Goal: Transaction & Acquisition: Purchase product/service

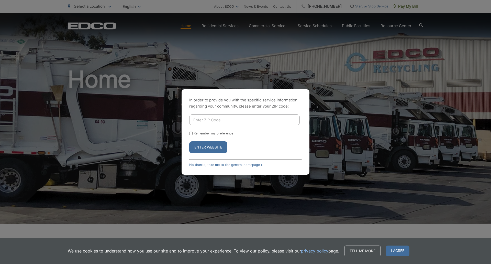
click at [229, 165] on link "No thanks, take me to the general homepage >" at bounding box center [226, 165] width 74 height 4
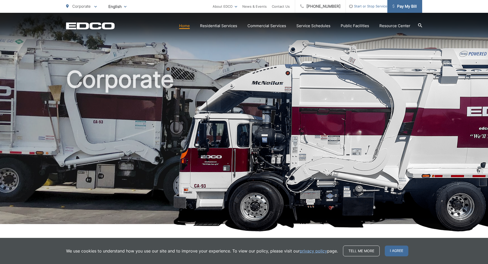
click at [402, 5] on span "Pay My Bill" at bounding box center [404, 6] width 24 height 6
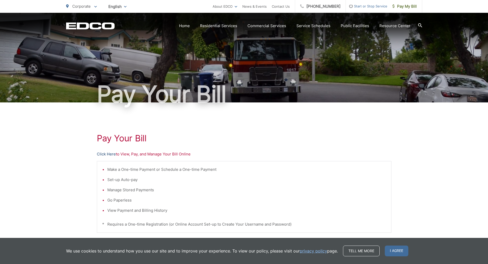
click at [105, 153] on link "Click Here" at bounding box center [106, 154] width 19 height 6
